Goal: Find specific page/section: Find specific page/section

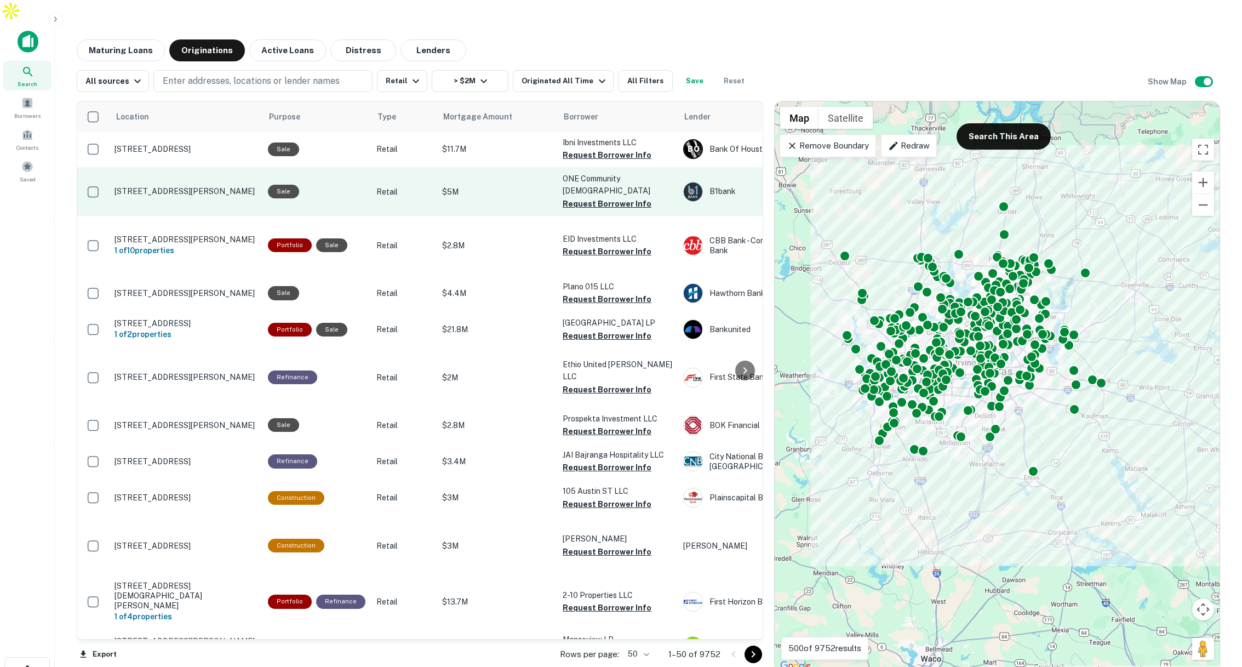
scroll to position [1, 0]
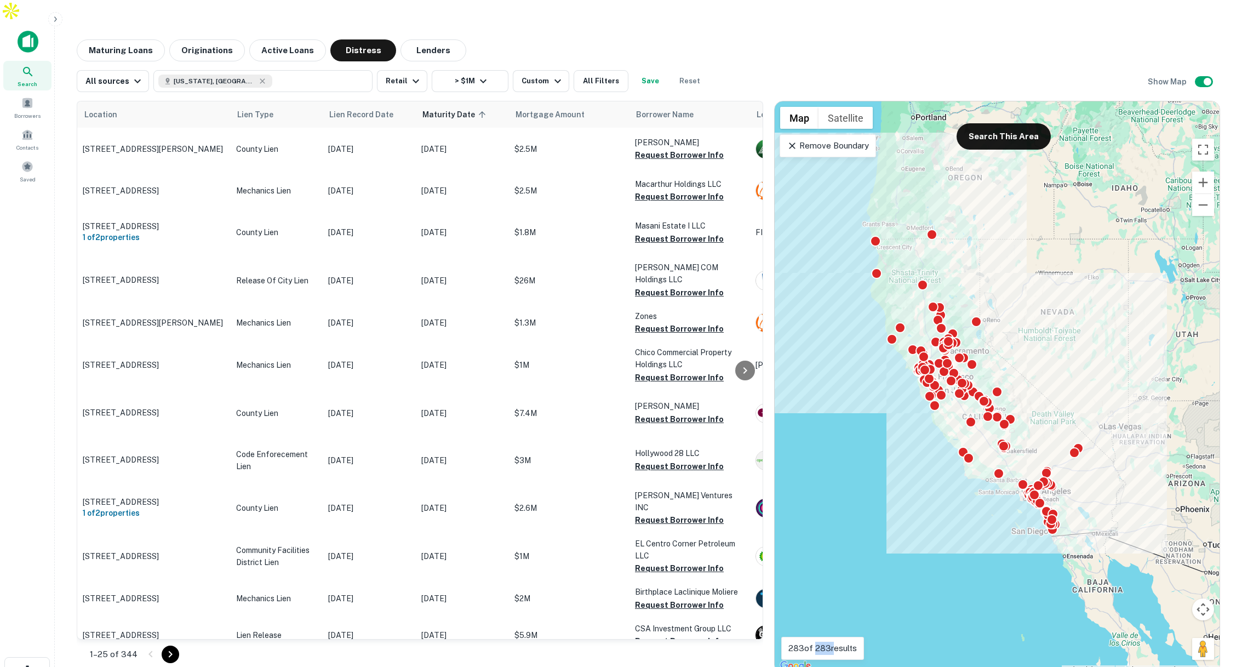
click at [30, 79] on span "Search" at bounding box center [28, 83] width 20 height 9
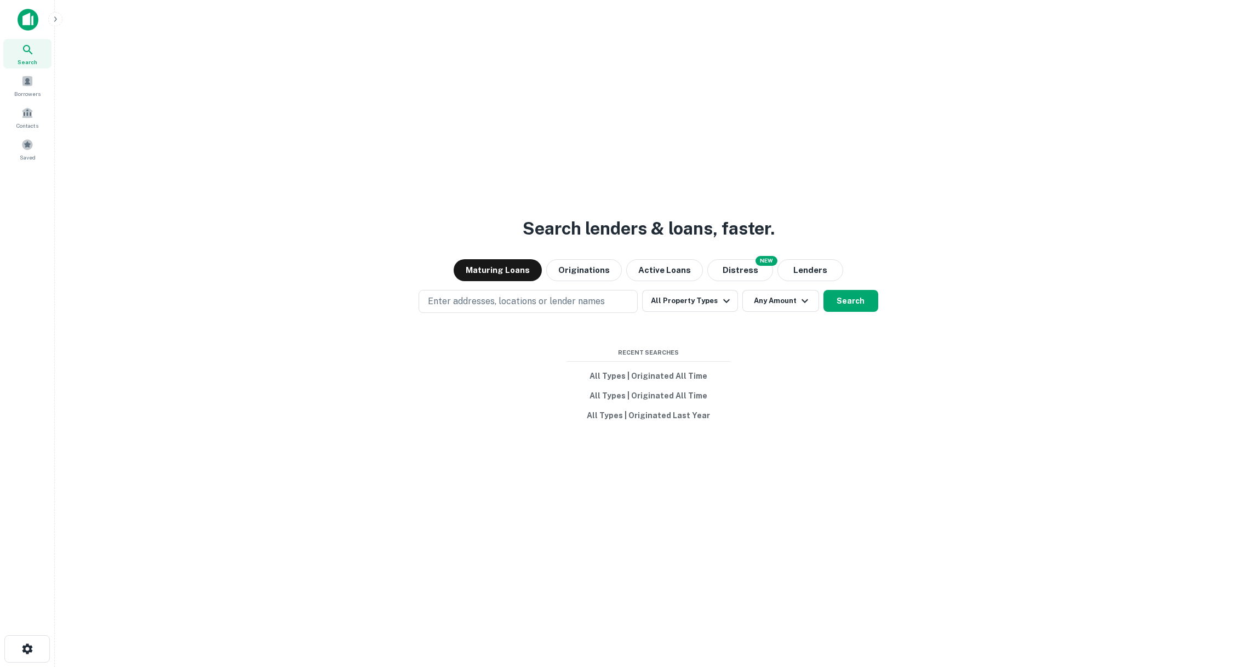
click at [55, 18] on icon "button" at bounding box center [55, 19] width 9 height 9
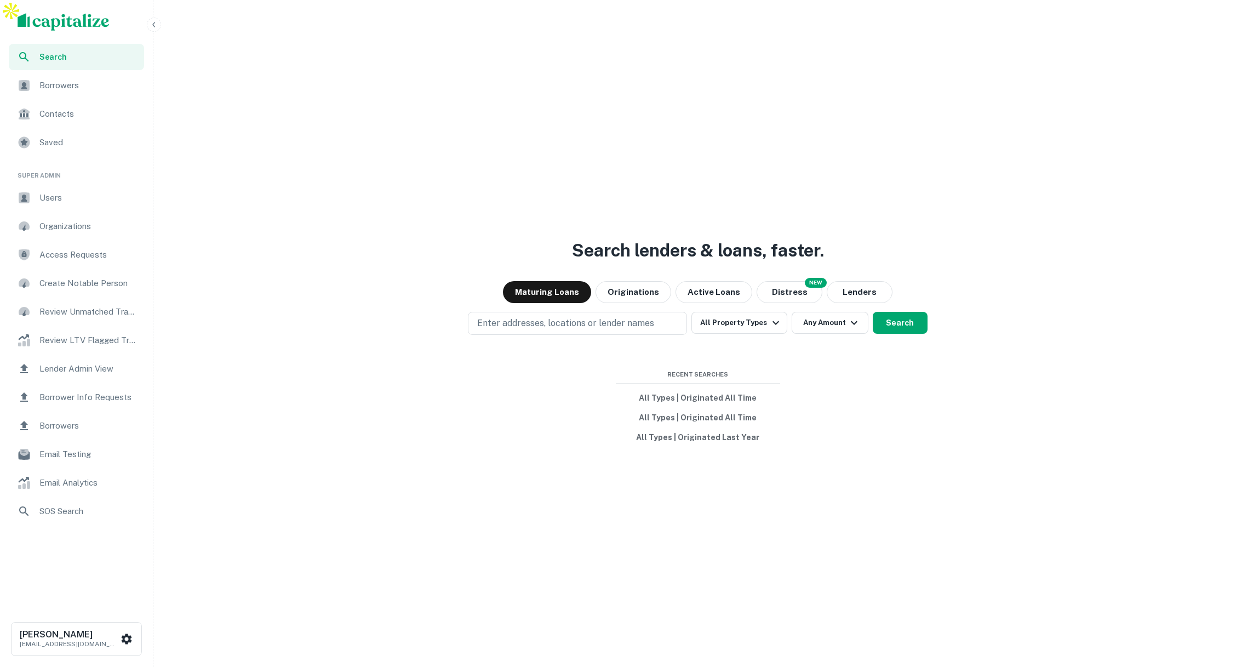
click at [76, 203] on span "Users" at bounding box center [88, 197] width 98 height 13
